Goal: Connect with others: Connect with others

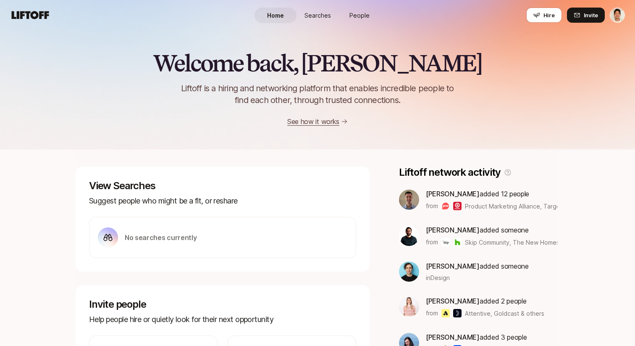
click at [357, 11] on span "People" at bounding box center [359, 15] width 20 height 9
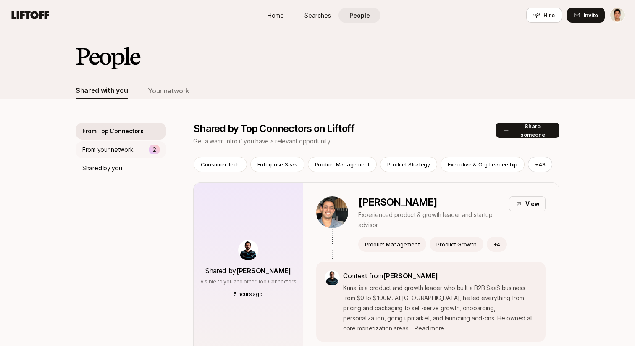
click at [129, 148] on p "From your network" at bounding box center [107, 149] width 51 height 10
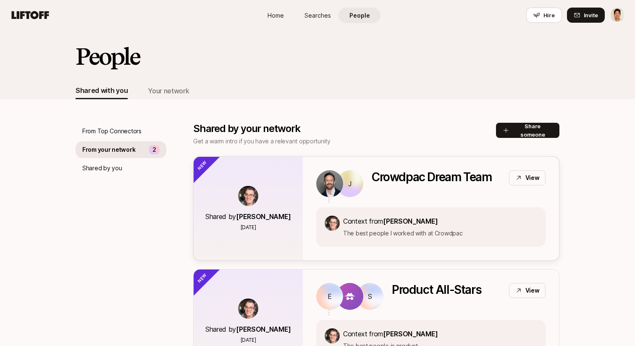
scroll to position [37, 0]
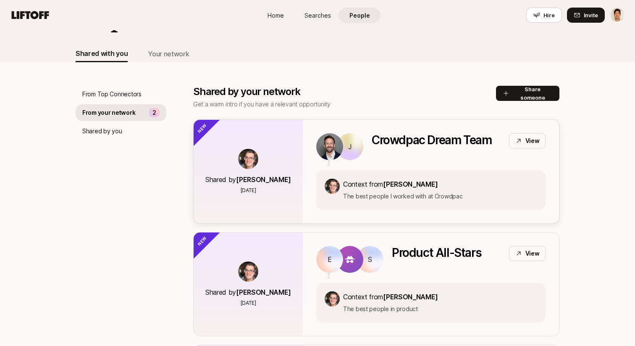
click at [213, 194] on div "Shared by [PERSON_NAME] [DATE]" at bounding box center [248, 171] width 109 height 103
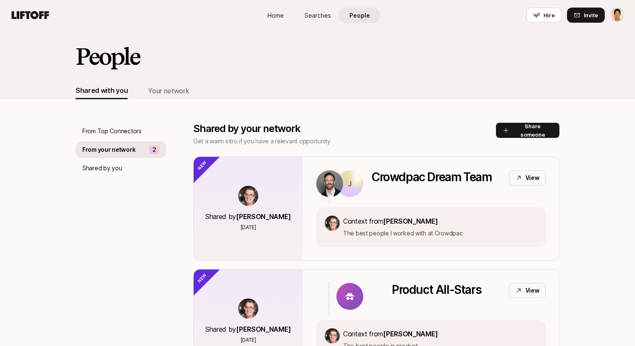
scroll to position [37, 0]
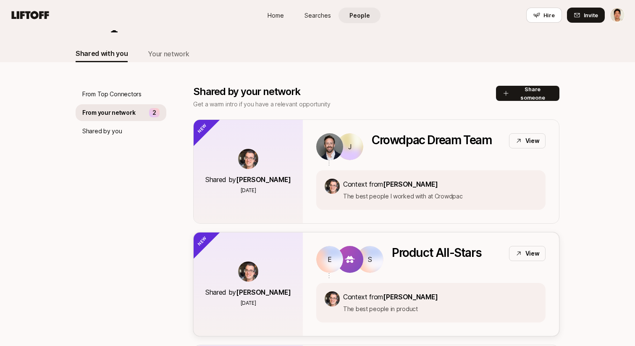
click at [209, 273] on div "Shared by [PERSON_NAME] [DATE]" at bounding box center [248, 283] width 109 height 103
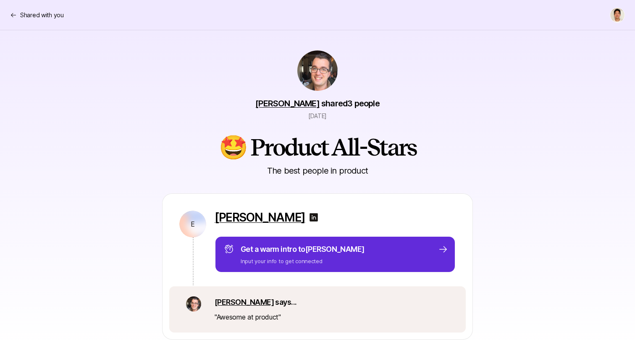
scroll to position [37, 0]
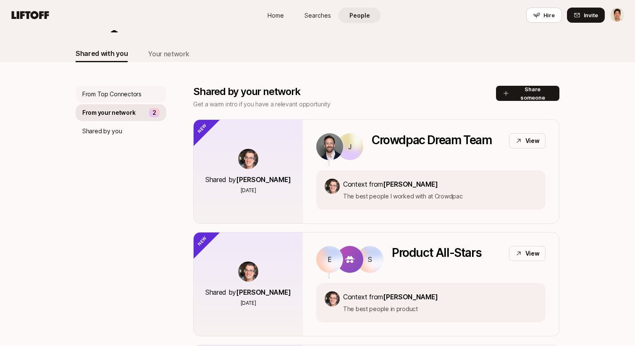
click at [129, 96] on p "From Top Connectors" at bounding box center [111, 94] width 59 height 10
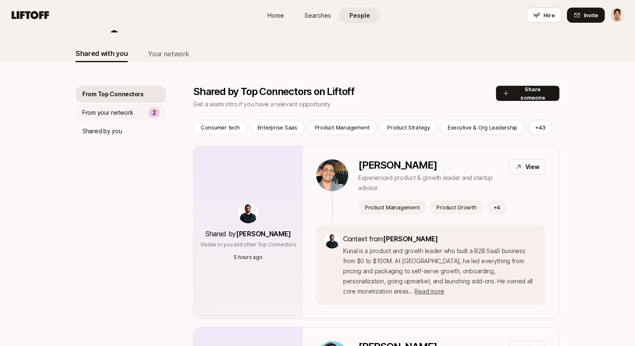
click at [126, 113] on p "From your network" at bounding box center [107, 113] width 51 height 10
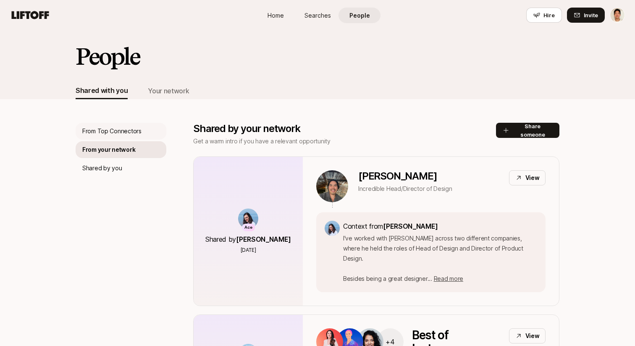
click at [137, 129] on p "From Top Connectors" at bounding box center [111, 131] width 59 height 10
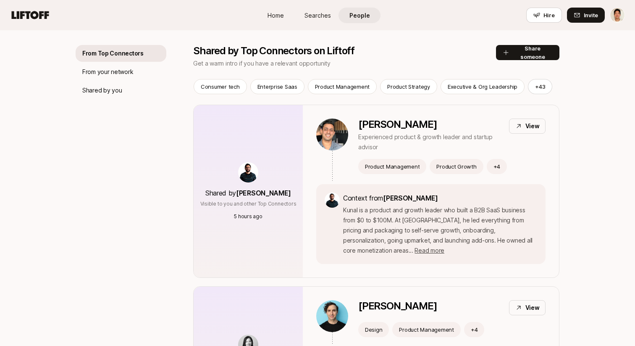
scroll to position [78, 0]
click at [308, 171] on div "Kunal Thadani Experienced product & growth leader and startup advisor View Prod…" at bounding box center [431, 191] width 256 height 172
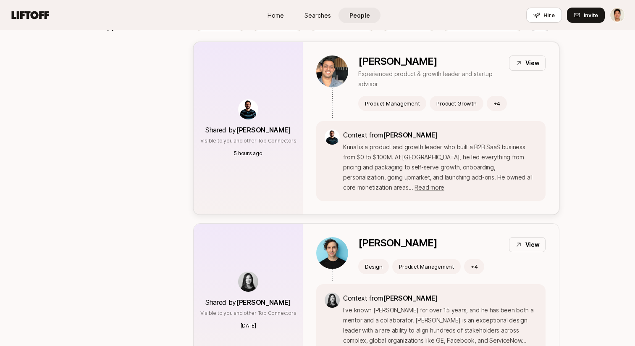
click at [352, 169] on p "Kunal is a product and growth leader who built a B2B SaaS business from $0 to $…" at bounding box center [440, 167] width 194 height 50
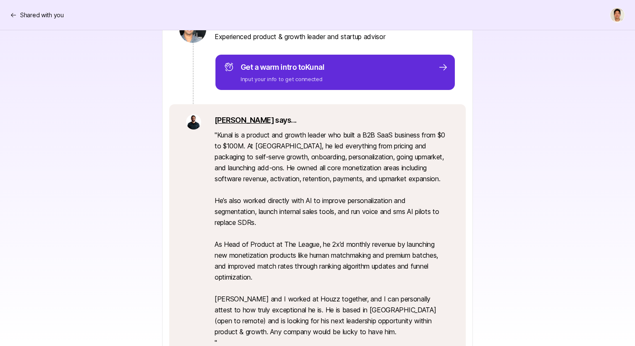
scroll to position [299, 0]
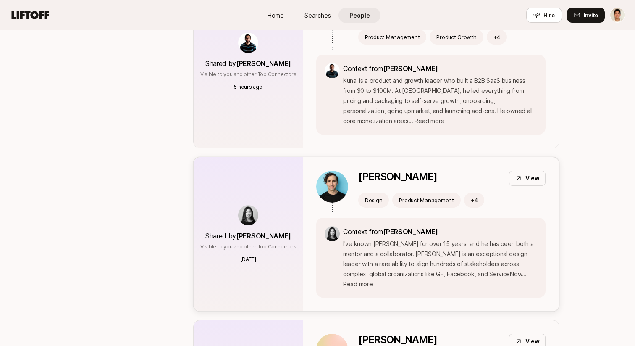
scroll to position [260, 0]
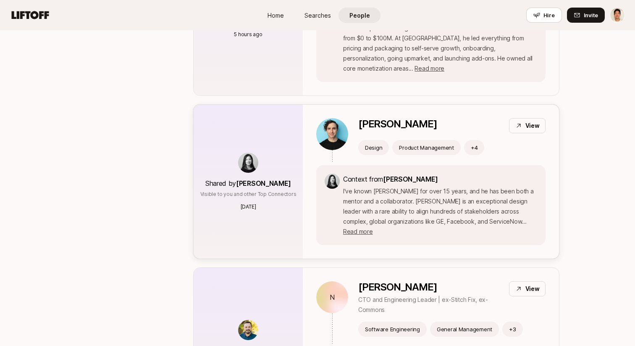
click at [361, 218] on p "I've known Chris for over 15 years, and he has been both a mentor and a collabo…" at bounding box center [440, 211] width 194 height 50
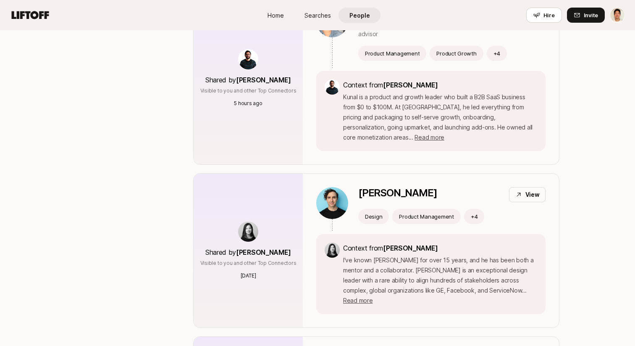
scroll to position [11, 0]
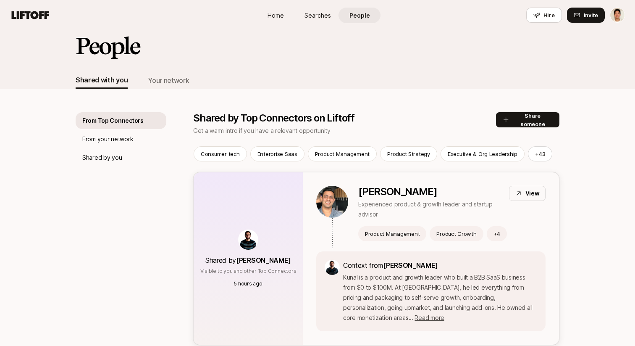
click at [395, 281] on p "Kunal is a product and growth leader who built a B2B SaaS business from $0 to $…" at bounding box center [440, 297] width 194 height 50
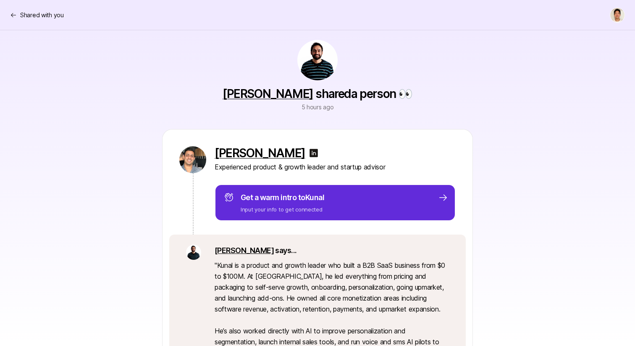
scroll to position [299, 0]
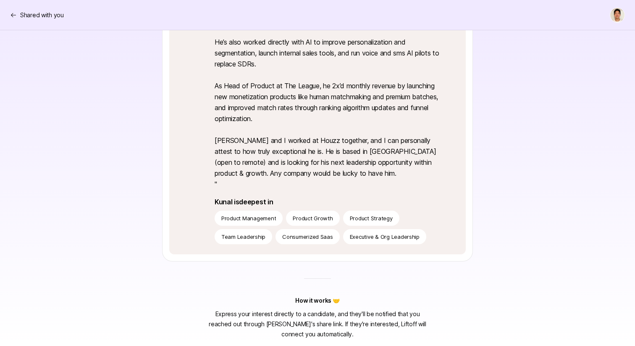
click at [516, 105] on div "Kunal Thadani Experienced product & growth leader and startup advisor Get a war…" at bounding box center [318, 50] width 484 height 421
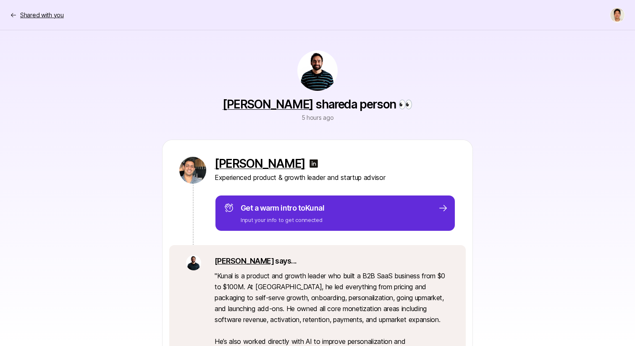
click at [40, 16] on p "Shared with you" at bounding box center [42, 15] width 44 height 10
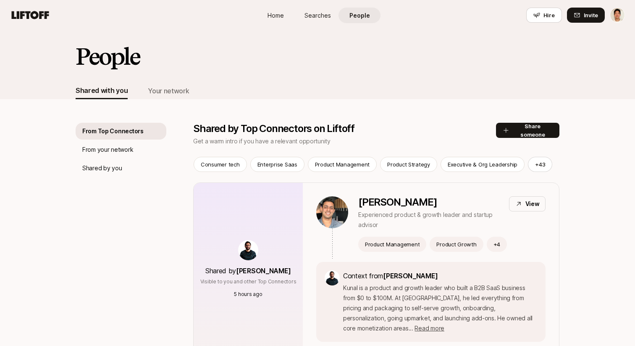
click at [105, 51] on h2 "People" at bounding box center [108, 56] width 64 height 25
click at [42, 7] on nav "Home Searches People Hire Hire Invite" at bounding box center [317, 15] width 635 height 30
click at [29, 17] on icon at bounding box center [30, 15] width 37 height 8
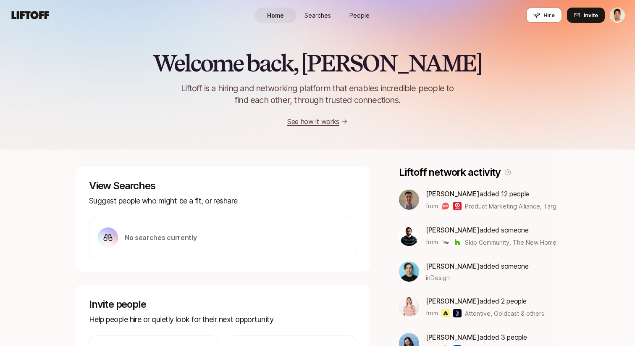
click at [110, 52] on div "Welcome back, Jeremy 👋 Liftoff is a hiring and networking platform that enables…" at bounding box center [317, 88] width 635 height 76
